Goal: Information Seeking & Learning: Learn about a topic

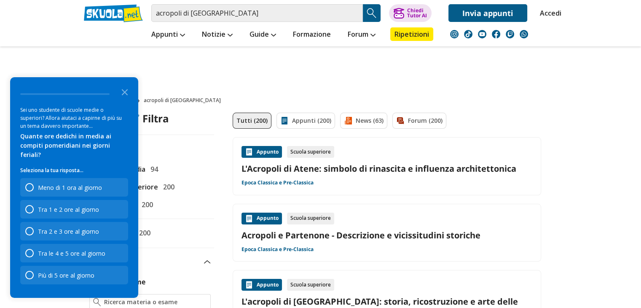
click at [91, 168] on p "Seleziona la tua risposta..." at bounding box center [74, 170] width 108 height 8
click at [127, 100] on icon "Close the survey" at bounding box center [124, 91] width 17 height 17
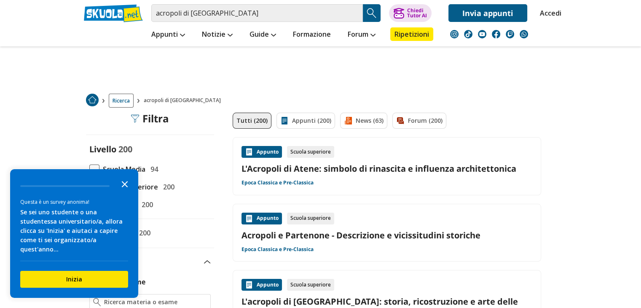
click at [124, 187] on polygon "Close the survey" at bounding box center [125, 184] width 6 height 6
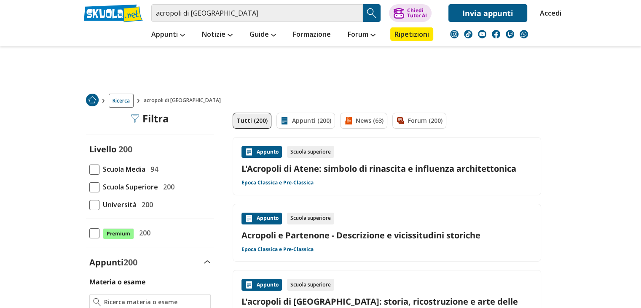
click at [92, 170] on div "Livello 200 Scuola Media 94 Scuola Superiore 200 Università 200" at bounding box center [150, 176] width 128 height 66
click at [92, 170] on span at bounding box center [94, 169] width 10 height 10
click at [89, 169] on input "Scuola Media 94" at bounding box center [89, 169] width 0 height 0
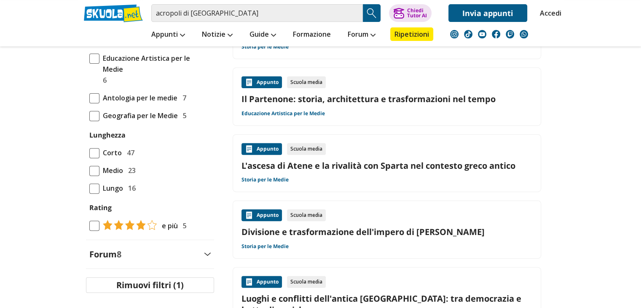
scroll to position [291, 0]
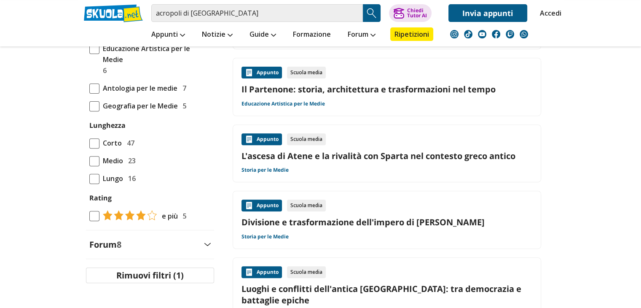
click at [352, 98] on div "Appunto Scuola media Il Partenone: storia, architettura e trasformazioni nel te…" at bounding box center [387, 87] width 291 height 40
